Goal: Task Accomplishment & Management: Manage account settings

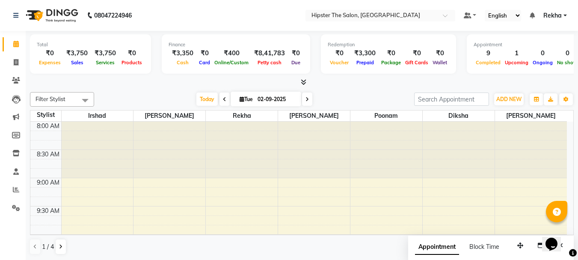
scroll to position [576, 0]
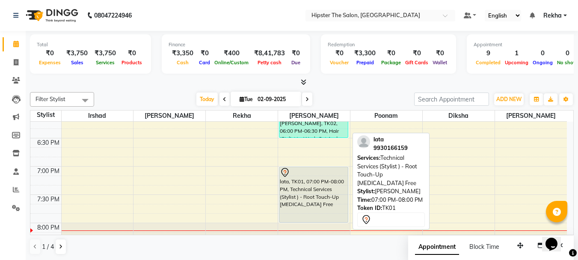
click at [318, 203] on div "lata, TK01, 07:00 PM-08:00 PM, Technical Services (Stylist ) - Root Touch-Up [M…" at bounding box center [313, 194] width 68 height 55
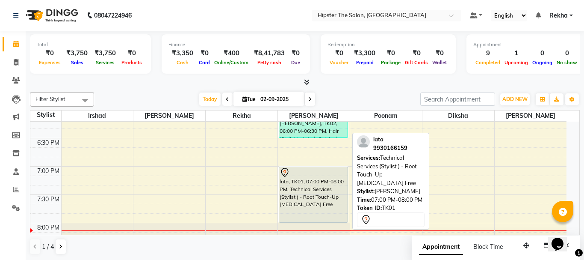
select select "7"
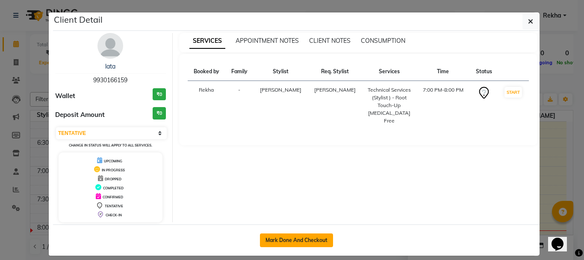
click at [295, 237] on button "Mark Done And Checkout" at bounding box center [296, 240] width 73 height 14
select select "service"
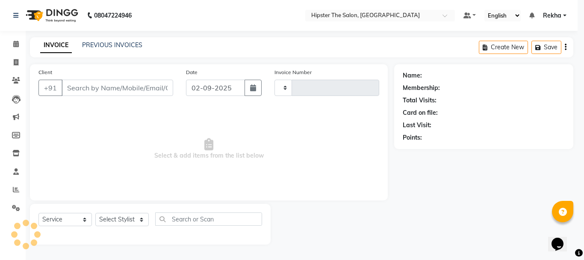
type input "2637"
select select "5125"
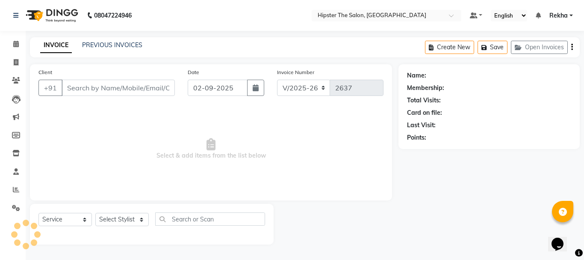
type input "9930166159"
select select "32401"
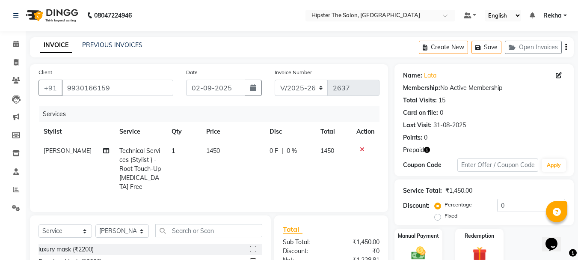
click at [426, 146] on button "button" at bounding box center [427, 149] width 6 height 9
click at [123, 44] on link "PREVIOUS INVOICES" at bounding box center [112, 45] width 60 height 8
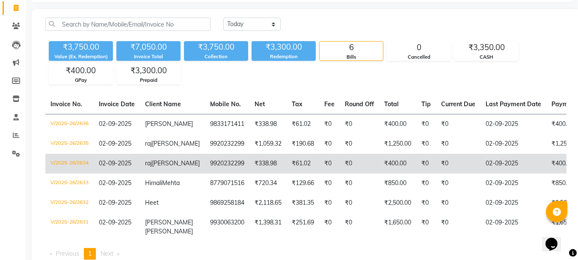
scroll to position [40, 0]
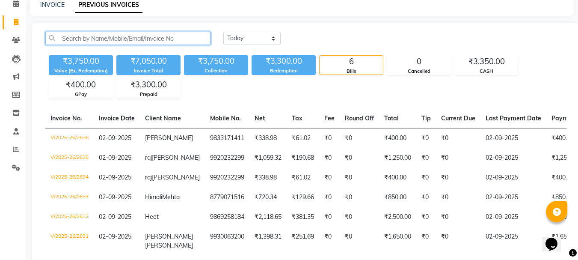
drag, startPoint x: 103, startPoint y: 42, endPoint x: 98, endPoint y: 35, distance: 9.2
click at [98, 35] on input "text" at bounding box center [127, 38] width 165 height 13
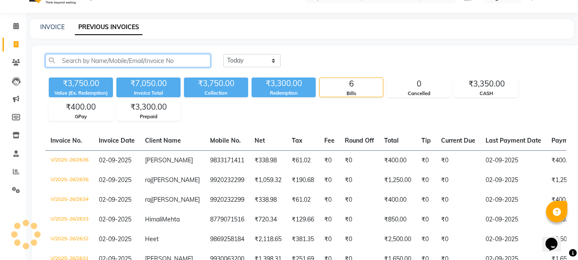
scroll to position [0, 0]
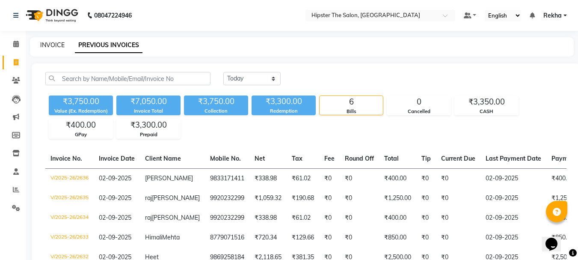
click at [57, 42] on link "INVOICE" at bounding box center [52, 45] width 24 height 8
select select "service"
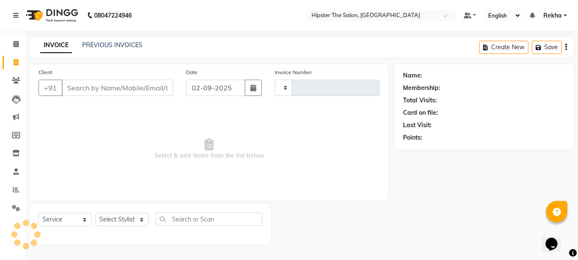
type input "2637"
select select "5125"
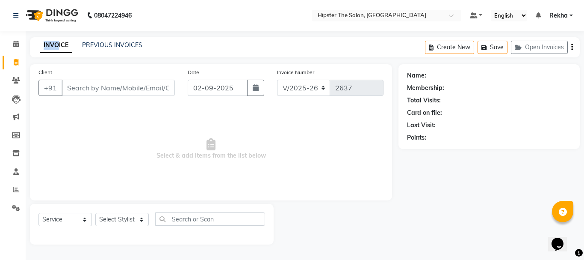
drag, startPoint x: 57, startPoint y: 42, endPoint x: 35, endPoint y: 33, distance: 24.0
click at [37, 33] on div "08047224946 Select Location × Hipster The Salon, Mulund West Default Panel My P…" at bounding box center [292, 130] width 584 height 260
click at [18, 16] on icon at bounding box center [15, 15] width 5 height 6
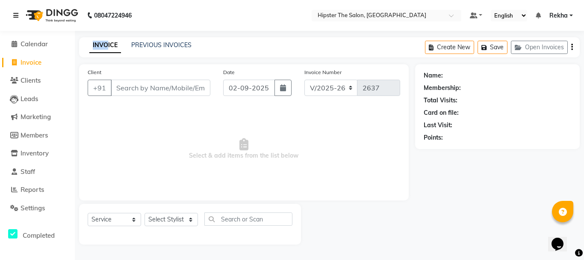
click at [14, 18] on icon at bounding box center [15, 15] width 5 height 6
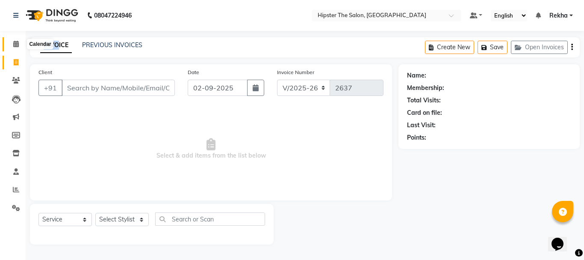
click at [15, 43] on icon at bounding box center [16, 44] width 6 height 6
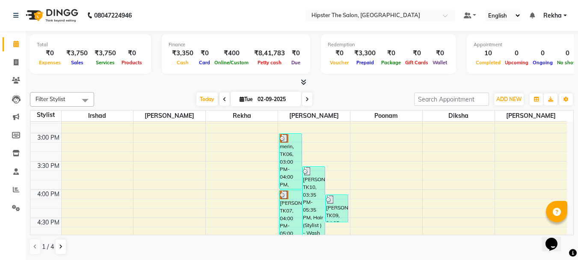
scroll to position [376, 0]
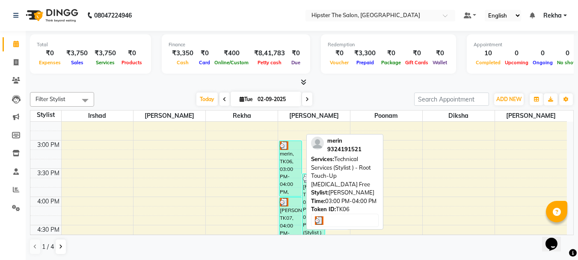
click at [283, 159] on div "merin, TK06, 03:00 PM-04:00 PM, Technical Services (Stylist ) - Root Touch-Up […" at bounding box center [290, 168] width 22 height 55
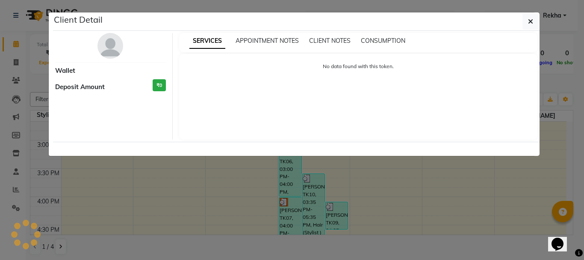
select select "3"
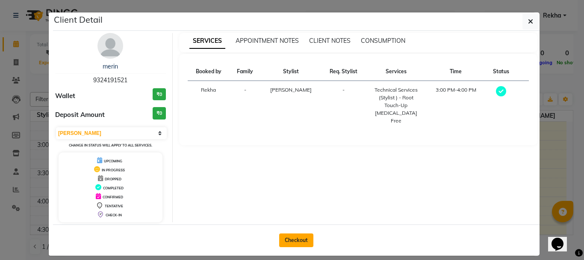
click at [302, 236] on button "Checkout" at bounding box center [296, 240] width 34 height 14
select select "service"
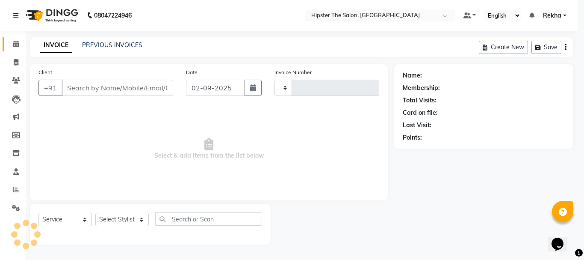
type input "2637"
select select "5125"
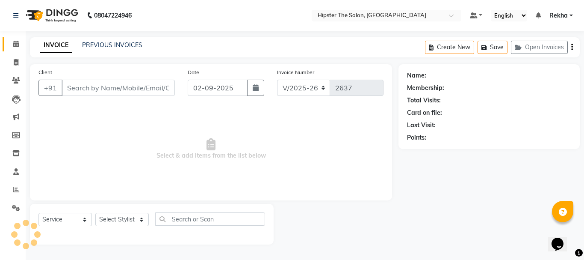
type input "9324191521"
select select "32401"
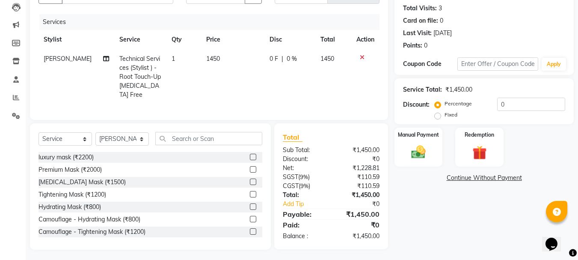
scroll to position [21, 0]
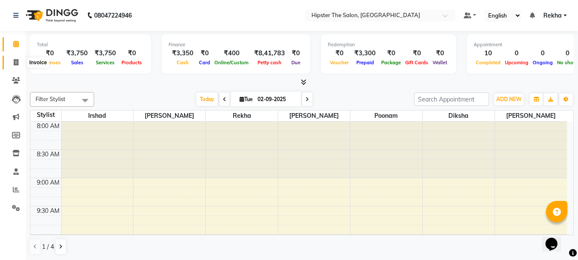
click at [16, 67] on span at bounding box center [16, 63] width 15 height 10
select select "5125"
select select "service"
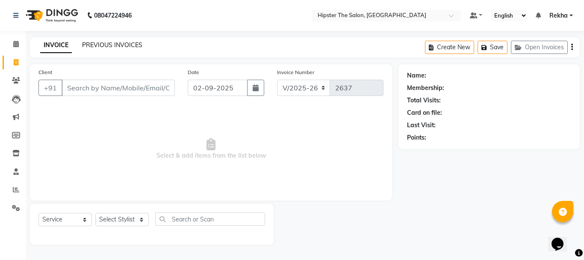
click at [104, 45] on link "PREVIOUS INVOICES" at bounding box center [112, 45] width 60 height 8
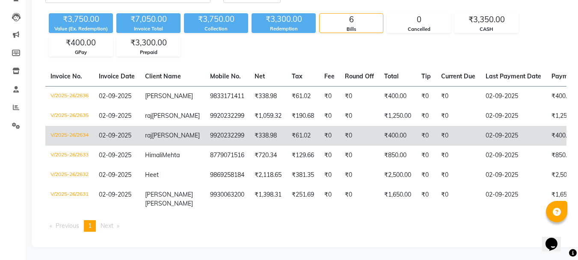
scroll to position [68, 0]
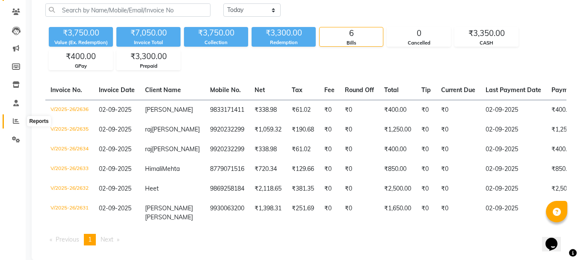
click at [15, 124] on span at bounding box center [16, 121] width 15 height 10
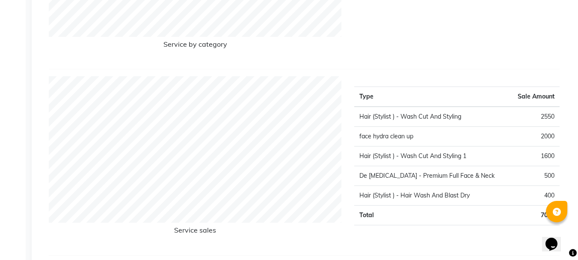
scroll to position [905, 0]
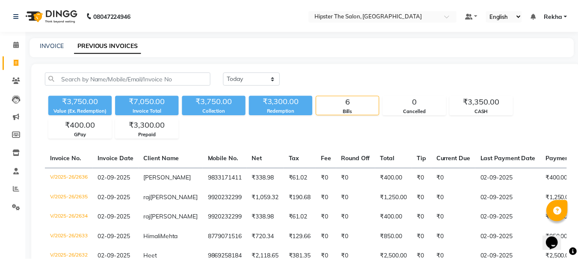
scroll to position [68, 0]
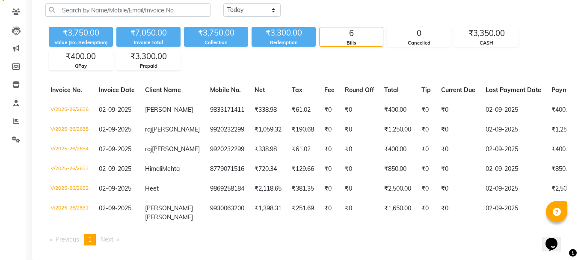
select select "5125"
select select "service"
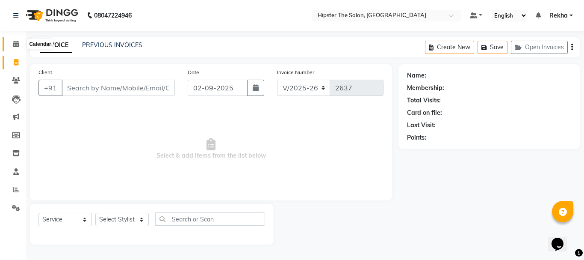
click at [13, 45] on icon at bounding box center [16, 44] width 6 height 6
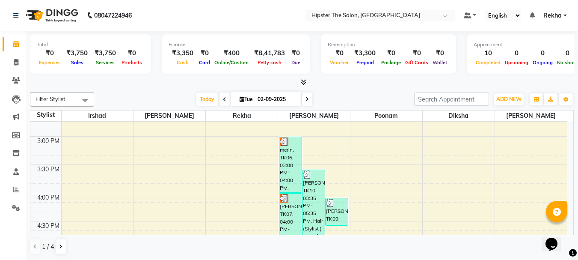
scroll to position [385, 0]
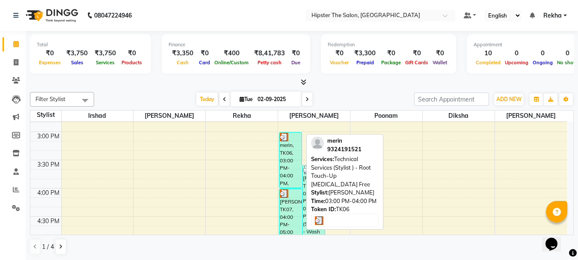
click at [280, 168] on div "merin, TK06, 03:00 PM-04:00 PM, Technical Services (Stylist ) - Root Touch-Up […" at bounding box center [290, 159] width 22 height 55
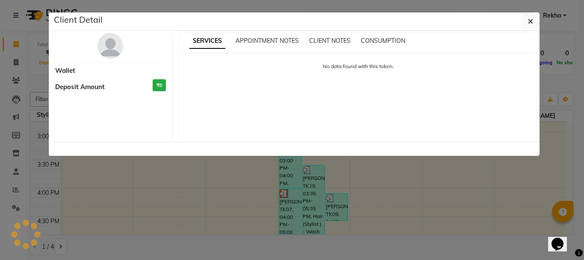
select select "3"
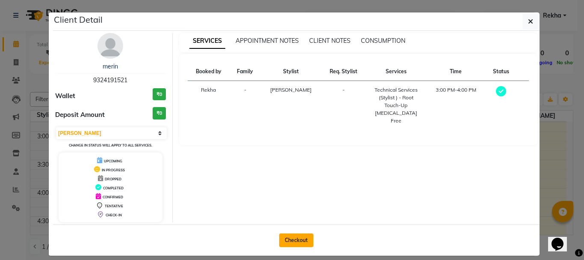
click at [303, 240] on button "Checkout" at bounding box center [296, 240] width 34 height 14
select select "5125"
select select "service"
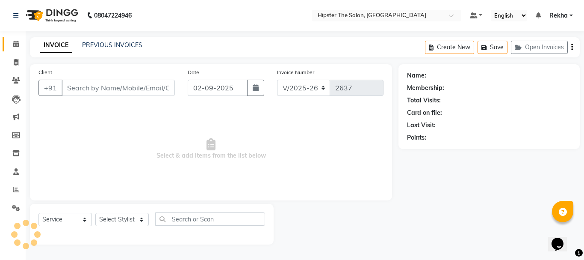
type input "9324191521"
select select "32401"
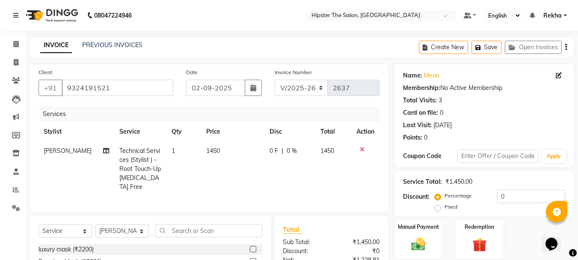
click at [173, 149] on td "1" at bounding box center [183, 168] width 35 height 55
select select "32401"
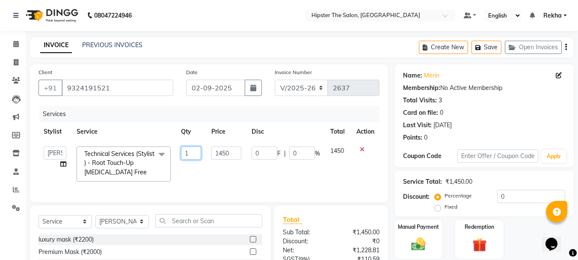
click at [194, 151] on input "1" at bounding box center [191, 152] width 21 height 13
type input "3"
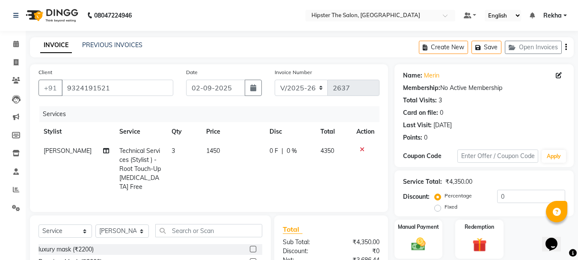
click at [250, 190] on div "Services Stylist Service Qty Price Disc Total Action [PERSON_NAME] Technical Se…" at bounding box center [208, 154] width 341 height 97
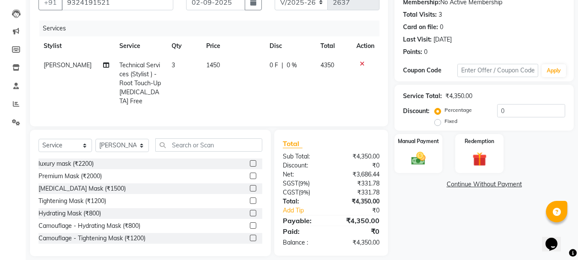
scroll to position [14, 0]
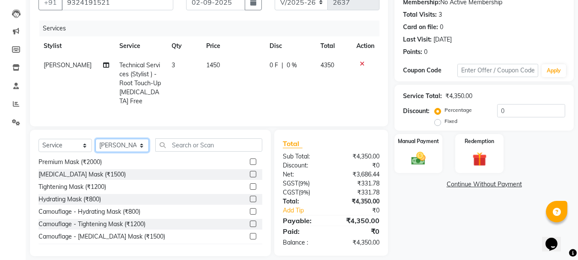
click at [140, 143] on select "Select Stylist [PERSON_NAME] [PERSON_NAME] Anup [PERSON_NAME] [PERSON_NAME] Luc…" at bounding box center [121, 145] width 53 height 13
select select "50153"
click at [95, 139] on select "Select Stylist [PERSON_NAME] [PERSON_NAME] Anup [PERSON_NAME] [PERSON_NAME] Luc…" at bounding box center [121, 145] width 53 height 13
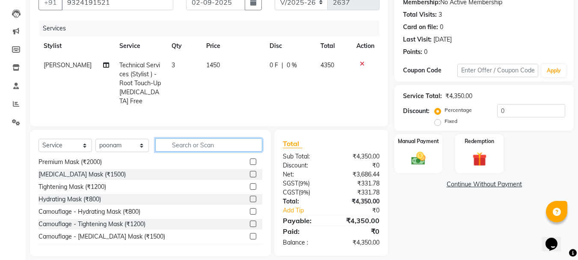
click at [190, 142] on input "text" at bounding box center [208, 144] width 107 height 13
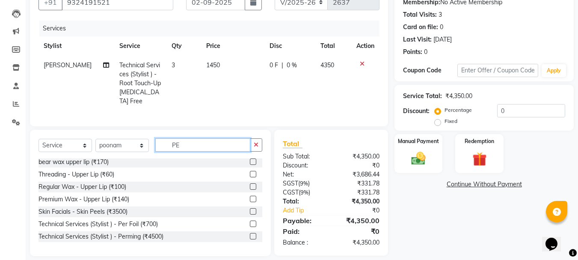
scroll to position [0, 0]
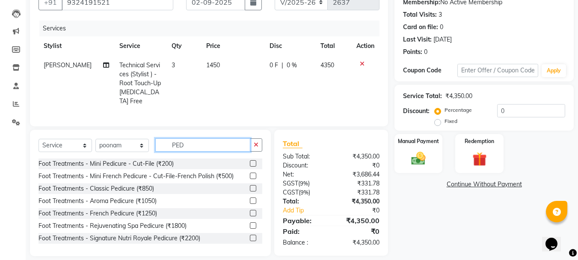
type input "PED"
click at [250, 200] on label at bounding box center [253, 200] width 6 height 6
click at [250, 200] on input "checkbox" at bounding box center [253, 201] width 6 height 6
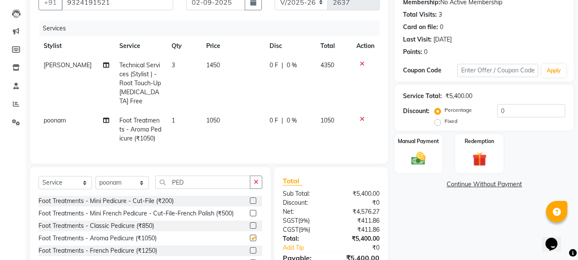
checkbox input "false"
click at [219, 111] on td "1050" at bounding box center [232, 129] width 63 height 37
select select "50153"
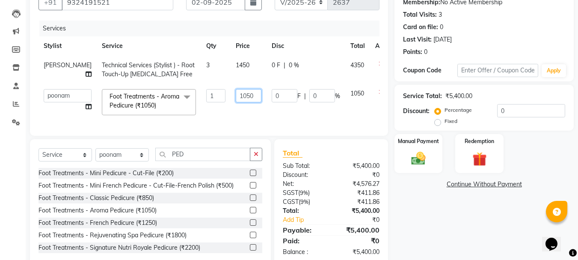
click at [236, 97] on input "1050" at bounding box center [249, 95] width 26 height 13
type input "1600"
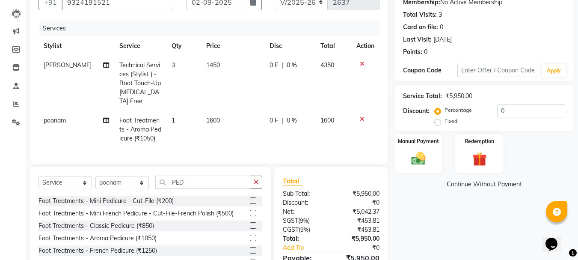
click at [290, 116] on span "0 %" at bounding box center [291, 120] width 10 height 9
select select "50153"
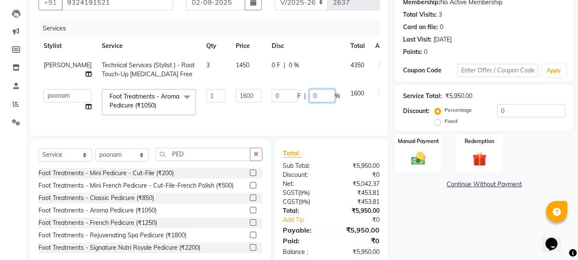
click at [309, 94] on input "0" at bounding box center [322, 95] width 26 height 13
type input "2"
type input "50"
click at [411, 183] on link "Continue Without Payment" at bounding box center [484, 184] width 176 height 9
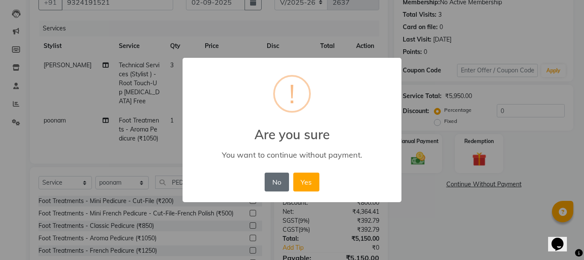
click at [283, 180] on button "No" at bounding box center [277, 181] width 24 height 19
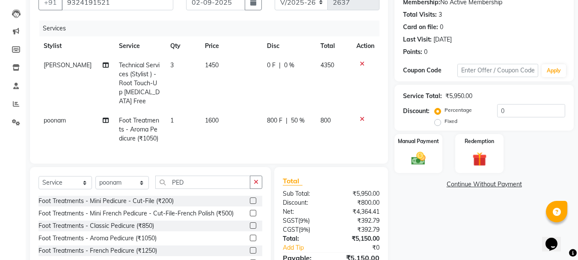
scroll to position [129, 0]
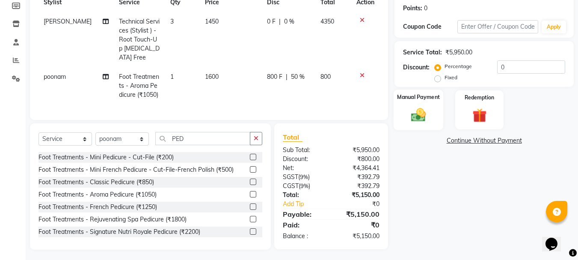
click at [422, 116] on img at bounding box center [418, 114] width 24 height 17
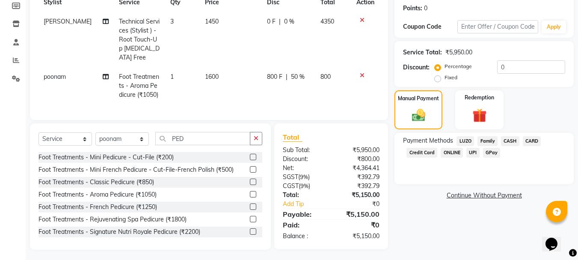
click at [507, 140] on span "CASH" at bounding box center [510, 141] width 18 height 10
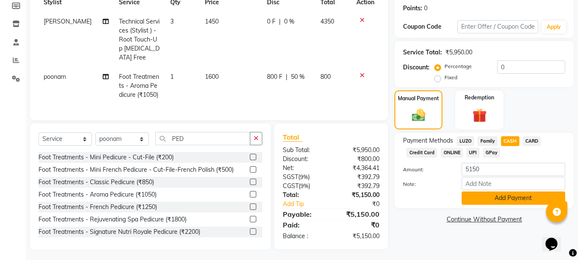
click at [510, 200] on button "Add Payment" at bounding box center [512, 197] width 103 height 13
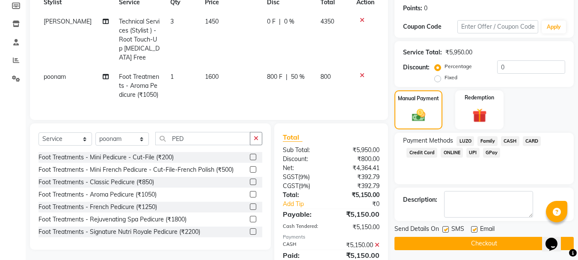
scroll to position [159, 0]
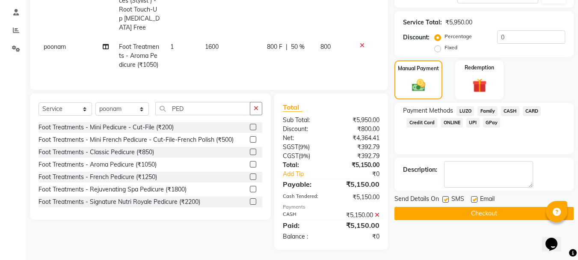
click at [508, 113] on span "CASH" at bounding box center [510, 111] width 18 height 10
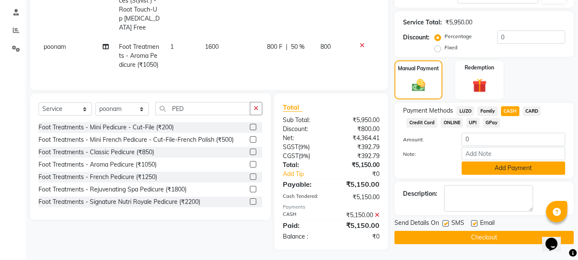
click at [516, 170] on button "Add Payment" at bounding box center [512, 167] width 103 height 13
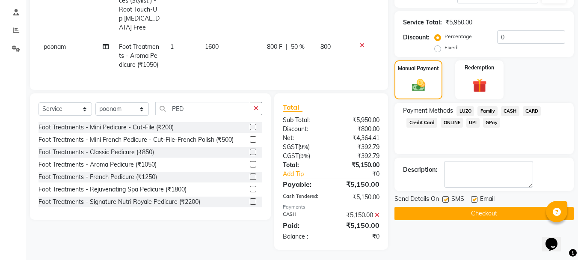
click at [493, 214] on button "Checkout" at bounding box center [483, 213] width 179 height 13
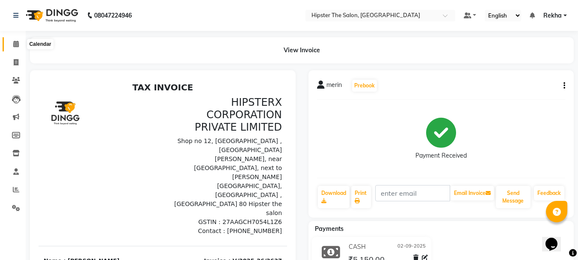
click at [18, 42] on icon at bounding box center [16, 44] width 6 height 6
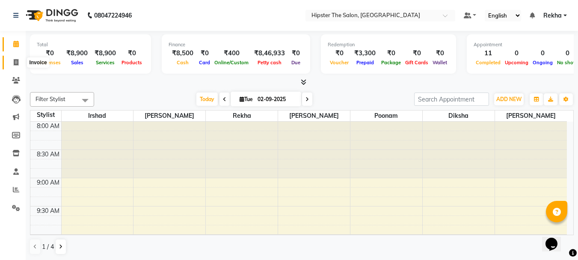
click at [19, 62] on span at bounding box center [16, 63] width 15 height 10
select select "service"
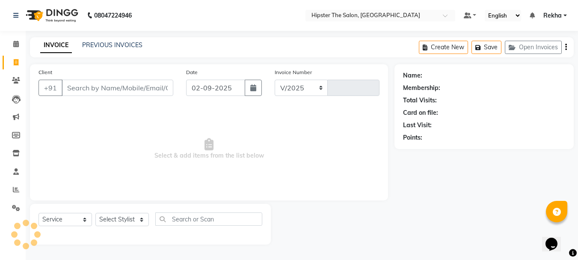
select select "5125"
type input "2638"
click at [122, 47] on link "PREVIOUS INVOICES" at bounding box center [112, 45] width 60 height 8
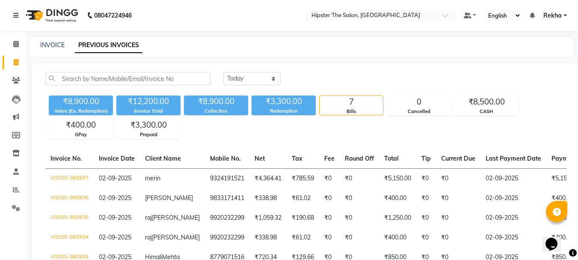
click at [381, 69] on div "[DATE] [DATE] Custom Range ₹8,900.00 Value (Ex. Redemption) ₹12,200.00 Invoice …" at bounding box center [306, 205] width 548 height 285
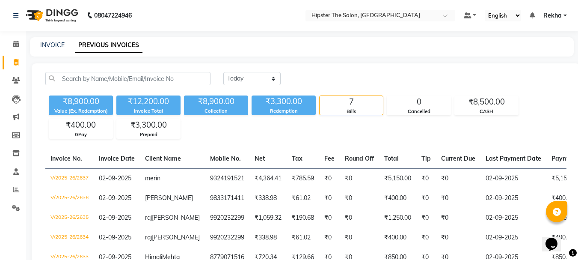
click at [381, 69] on div "[DATE] [DATE] Custom Range ₹8,900.00 Value (Ex. Redemption) ₹12,200.00 Invoice …" at bounding box center [306, 205] width 548 height 285
click at [404, 65] on div "[DATE] [DATE] Custom Range ₹8,900.00 Value (Ex. Redemption) ₹12,200.00 Invoice …" at bounding box center [306, 205] width 548 height 285
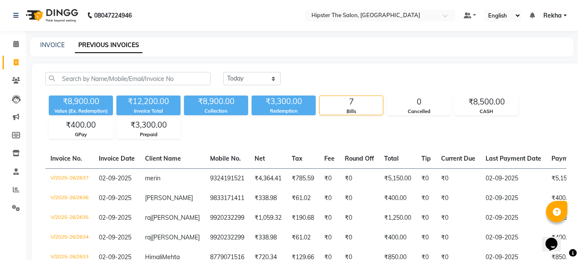
click at [404, 65] on div "[DATE] [DATE] Custom Range ₹8,900.00 Value (Ex. Redemption) ₹12,200.00 Invoice …" at bounding box center [306, 205] width 548 height 285
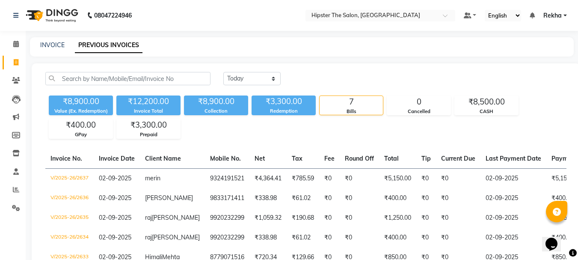
click at [404, 65] on div "[DATE] [DATE] Custom Range ₹8,900.00 Value (Ex. Redemption) ₹12,200.00 Invoice …" at bounding box center [306, 205] width 548 height 285
click at [13, 49] on span at bounding box center [16, 44] width 15 height 10
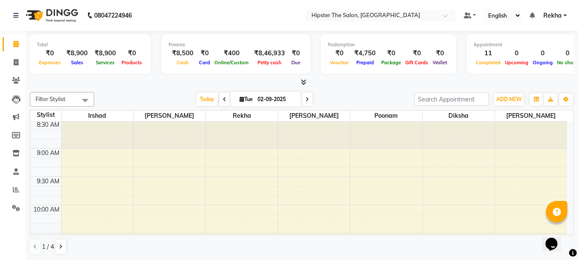
scroll to position [43, 0]
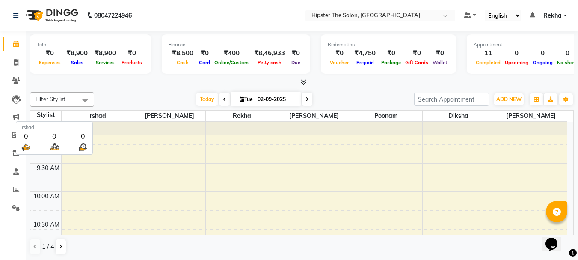
click at [91, 115] on span "Irshad" at bounding box center [98, 115] width 72 height 11
click at [92, 113] on span "Irshad" at bounding box center [98, 115] width 72 height 11
click at [147, 97] on div "[DATE] [DATE]" at bounding box center [253, 98] width 311 height 13
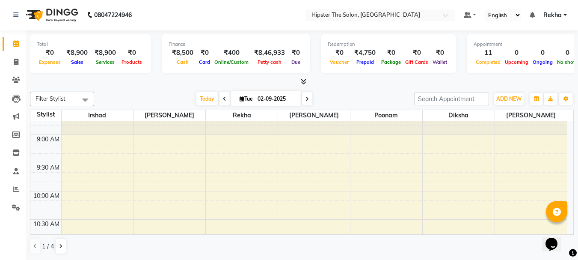
click at [148, 97] on div "[DATE] [DATE]" at bounding box center [253, 98] width 311 height 13
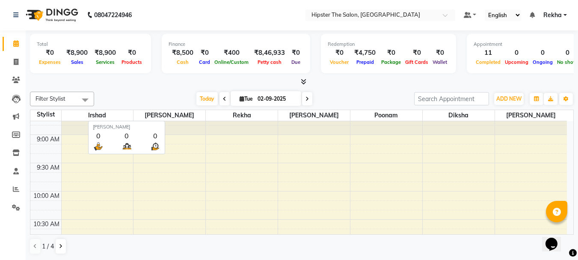
click at [159, 118] on span "[PERSON_NAME]" at bounding box center [169, 115] width 72 height 11
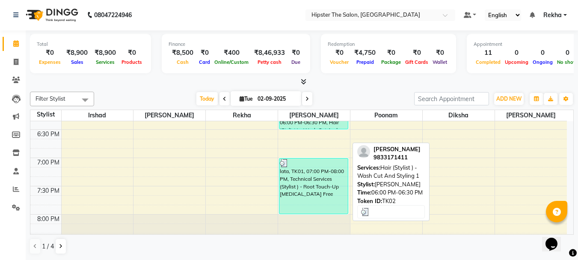
scroll to position [584, 0]
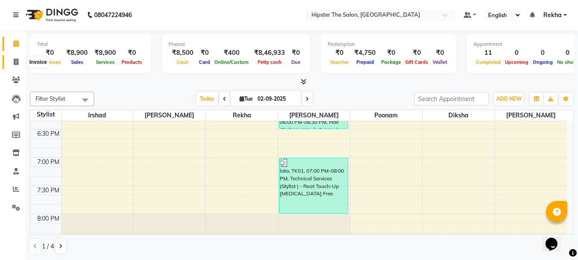
click at [16, 63] on icon at bounding box center [16, 62] width 5 height 6
select select "5125"
select select "service"
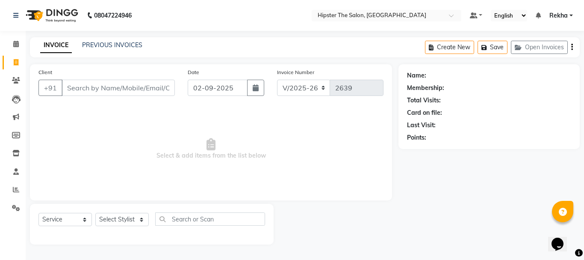
click at [90, 39] on div "INVOICE PREVIOUS INVOICES Create New Save Open Invoices" at bounding box center [305, 47] width 550 height 20
click at [97, 43] on link "PREVIOUS INVOICES" at bounding box center [112, 45] width 60 height 8
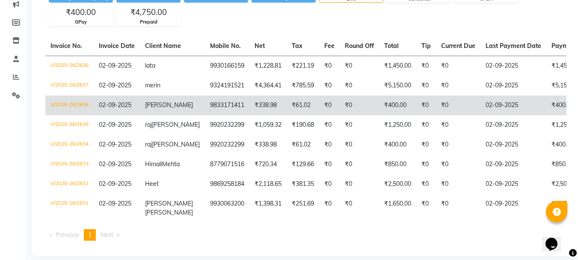
scroll to position [128, 0]
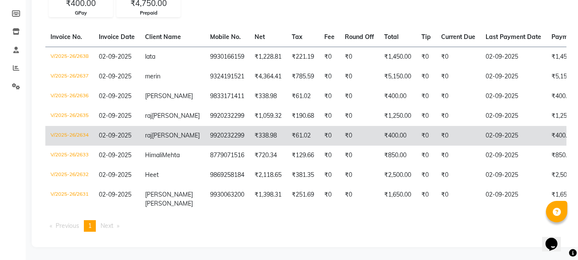
click at [249, 133] on td "₹338.98" at bounding box center [267, 136] width 37 height 20
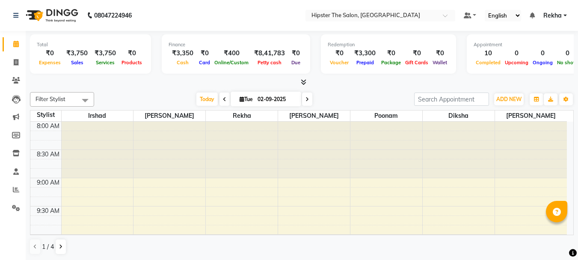
drag, startPoint x: 0, startPoint y: 0, endPoint x: 141, endPoint y: 162, distance: 214.9
click at [141, 162] on div at bounding box center [169, 149] width 72 height 56
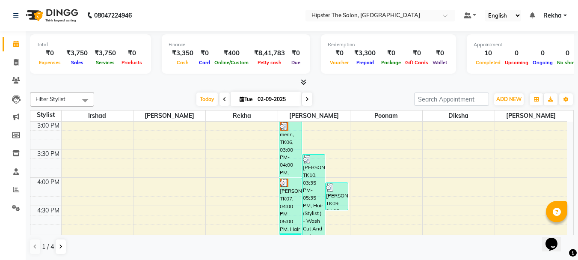
scroll to position [402, 0]
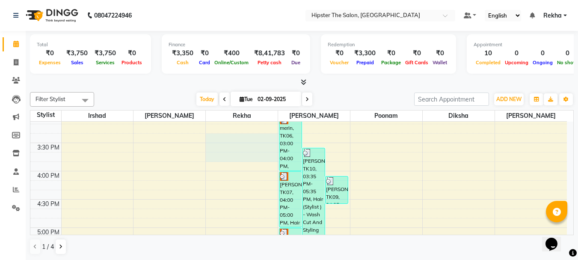
drag, startPoint x: 267, startPoint y: 156, endPoint x: 267, endPoint y: 142, distance: 14.1
click at [267, 142] on div "8:00 AM 8:30 AM 9:00 AM 9:30 AM 10:00 AM 10:30 AM 11:00 AM 11:30 AM 12:00 PM 12…" at bounding box center [298, 143] width 536 height 846
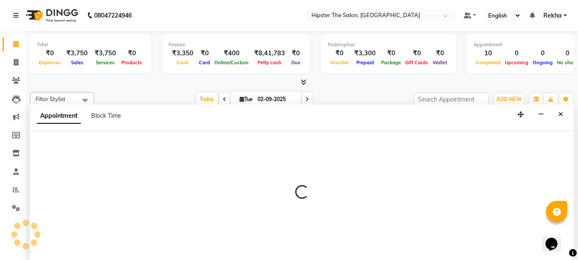
scroll to position [0, 0]
select select "32386"
select select "tentative"
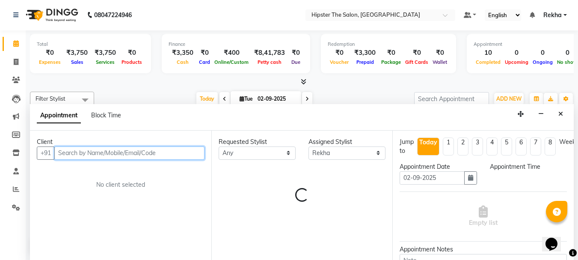
select select "915"
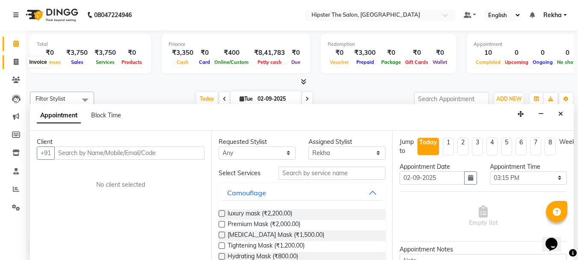
click at [21, 60] on span at bounding box center [16, 62] width 15 height 10
select select "5125"
select select "service"
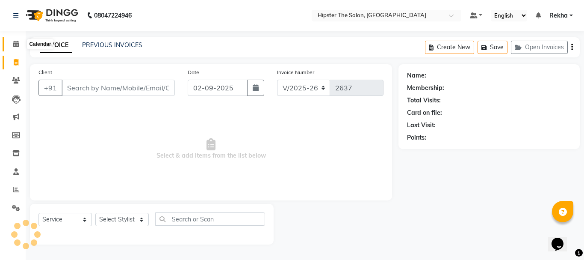
click at [14, 47] on span at bounding box center [16, 44] width 15 height 10
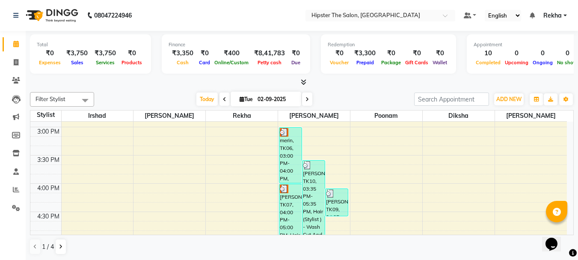
scroll to position [390, 0]
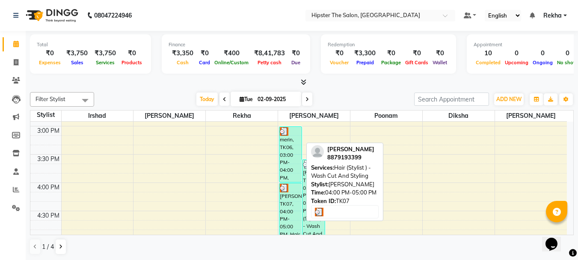
click at [288, 196] on div "[PERSON_NAME], TK07, 04:00 PM-05:00 PM, Hair (Stylist ) - Wash Cut And Styling" at bounding box center [290, 210] width 22 height 55
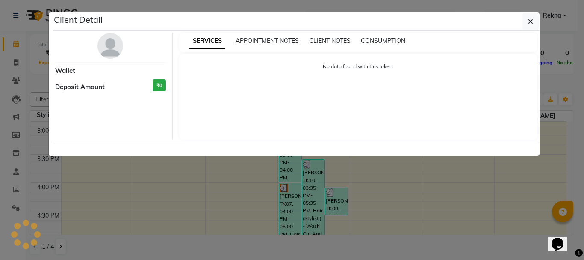
select select "3"
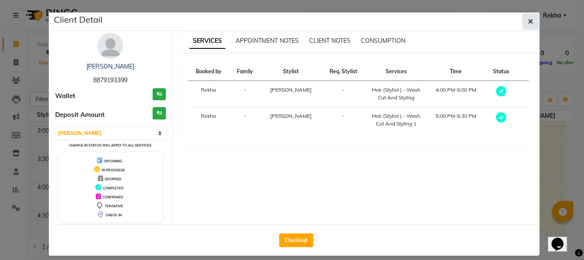
click at [528, 25] on span "button" at bounding box center [530, 21] width 5 height 9
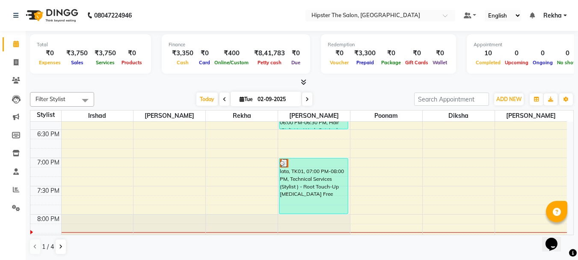
scroll to position [0, 0]
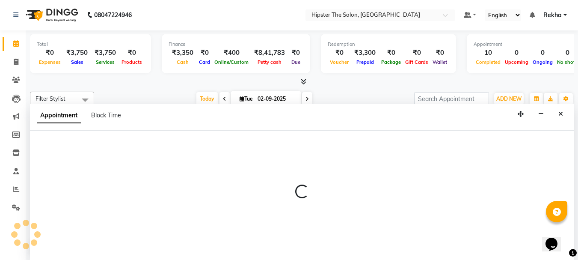
select select "90480"
select select "660"
select select "tentative"
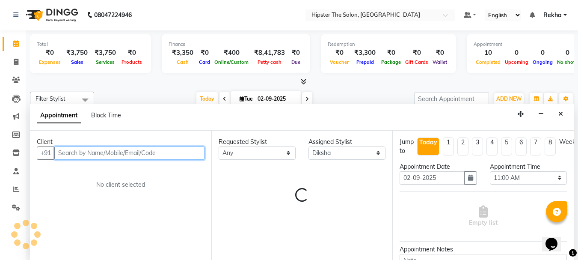
scroll to position [168, 0]
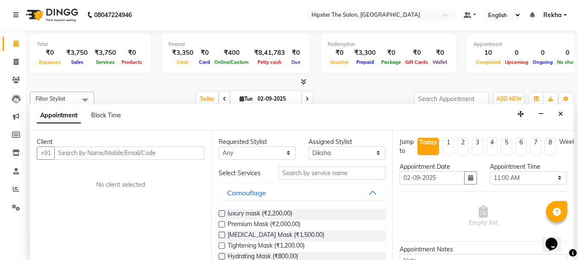
select select "service"
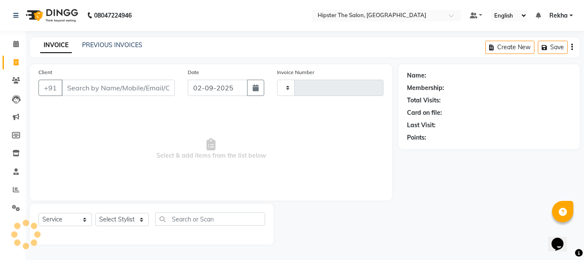
type input "2638"
select select "5125"
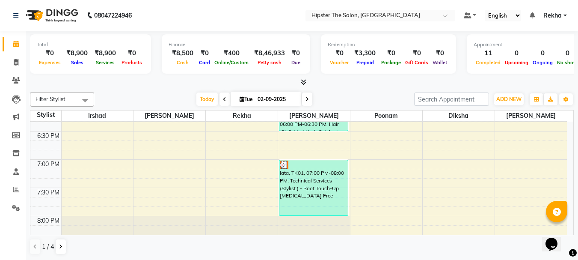
scroll to position [584, 0]
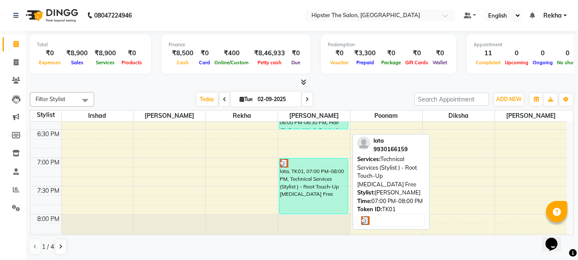
click at [323, 177] on div "lata, TK01, 07:00 PM-08:00 PM, Technical Services (Stylist ) - Root Touch-Up [M…" at bounding box center [313, 185] width 68 height 55
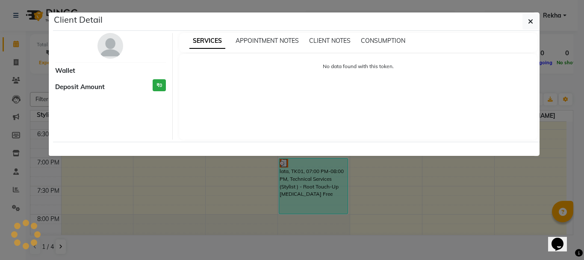
select select "3"
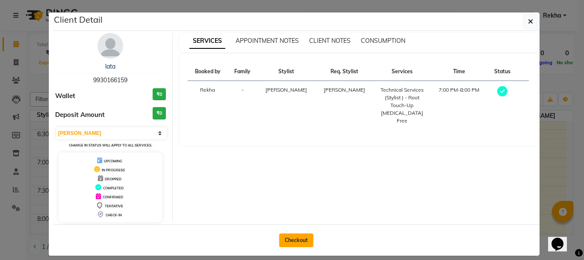
click at [295, 233] on button "Checkout" at bounding box center [296, 240] width 34 height 14
select select "5125"
select select "service"
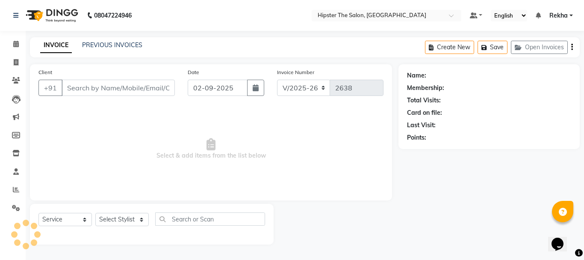
type input "9930166159"
select select "32401"
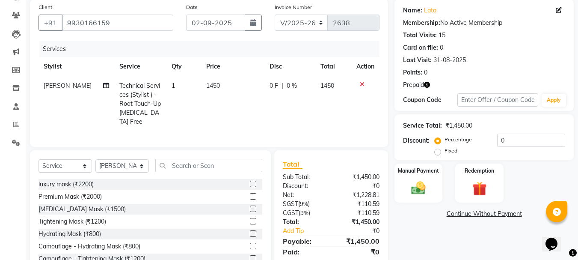
scroll to position [57, 0]
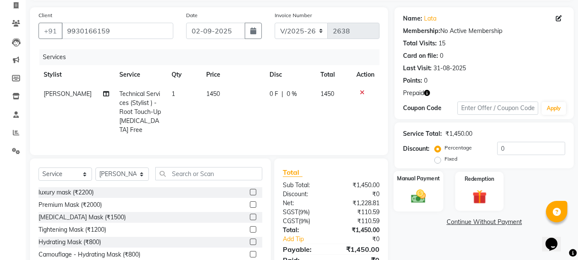
click at [430, 207] on div "Manual Payment" at bounding box center [418, 191] width 50 height 41
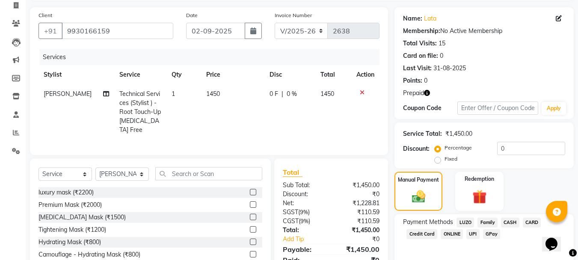
click at [428, 92] on icon "button" at bounding box center [427, 93] width 6 height 6
click at [478, 195] on img at bounding box center [479, 196] width 24 height 18
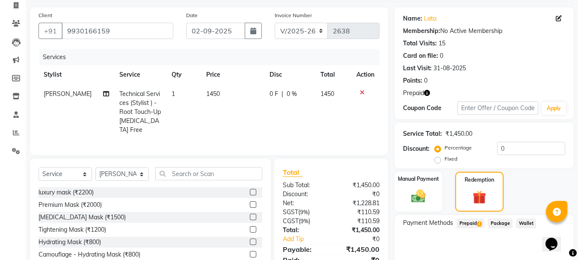
click at [471, 223] on span "Prepaid 1" at bounding box center [470, 223] width 28 height 10
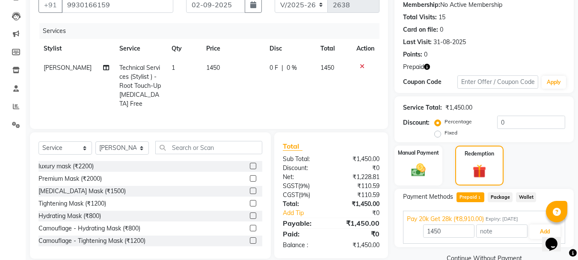
scroll to position [100, 0]
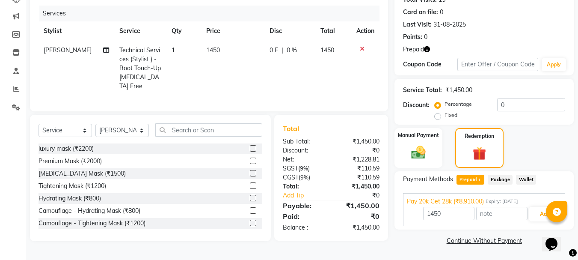
click at [471, 223] on div "Pay 20k Get 28k (₹8,910.00) Expiry: 27-06-2035 1450 Add" at bounding box center [484, 209] width 162 height 33
click at [542, 216] on button "Add" at bounding box center [544, 214] width 31 height 15
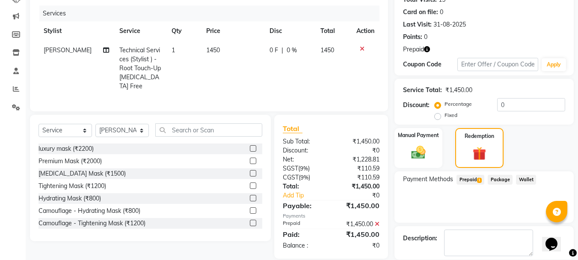
scroll to position [142, 0]
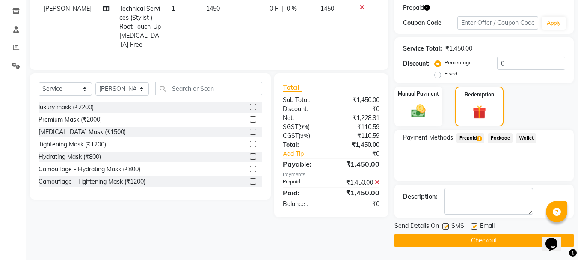
click at [497, 240] on button "Checkout" at bounding box center [483, 239] width 179 height 13
